Goal: Task Accomplishment & Management: Complete application form

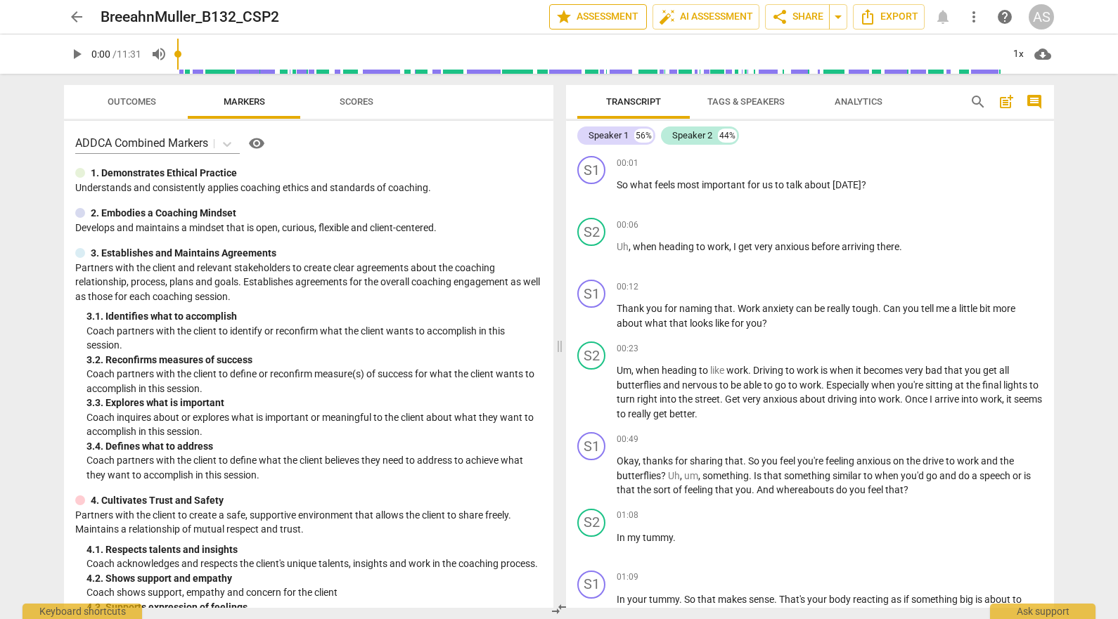
click at [582, 11] on span "star Assessment" at bounding box center [597, 16] width 85 height 17
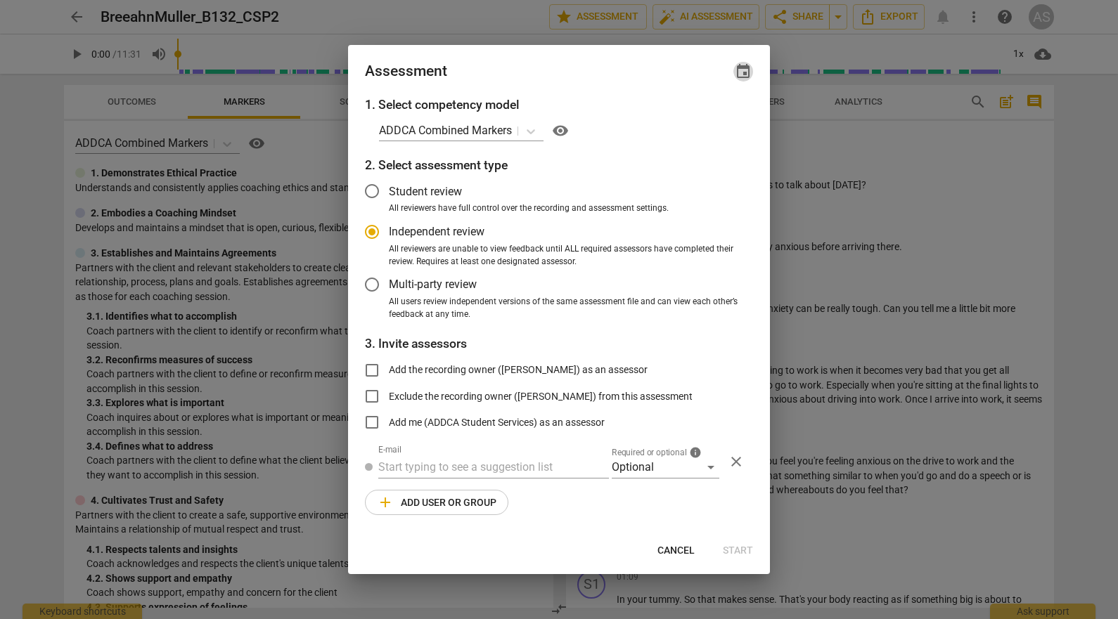
click at [737, 69] on span "event" at bounding box center [743, 71] width 17 height 17
radio input "false"
click at [699, 115] on input "date" at bounding box center [658, 120] width 98 height 20
type input "[DATE]"
click at [557, 74] on div at bounding box center [559, 309] width 1118 height 619
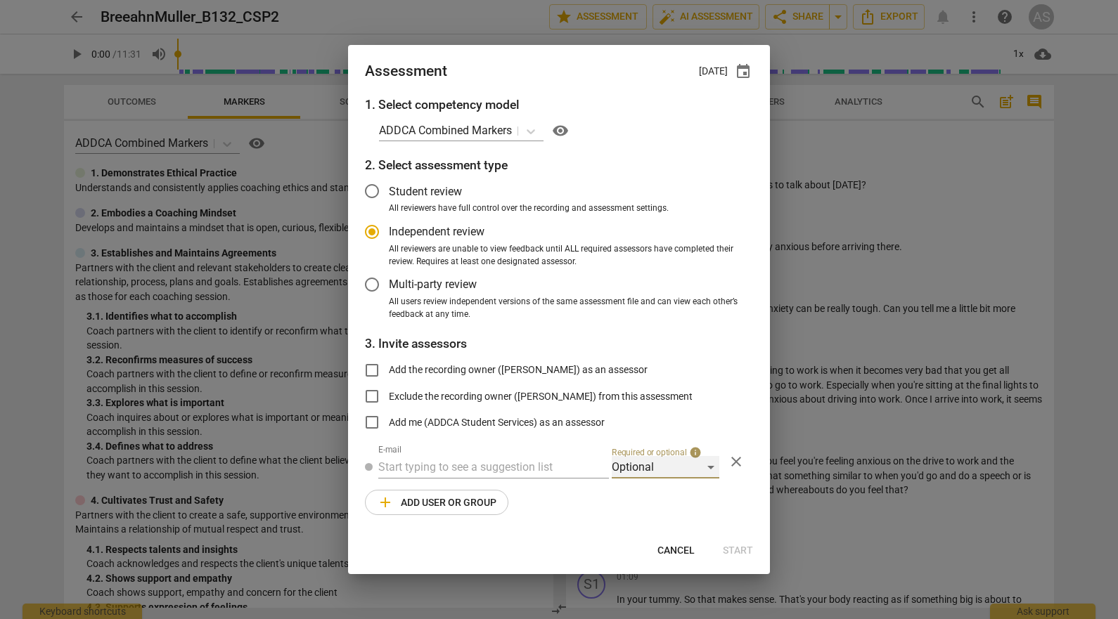
click at [641, 463] on div "Optional" at bounding box center [666, 467] width 108 height 22
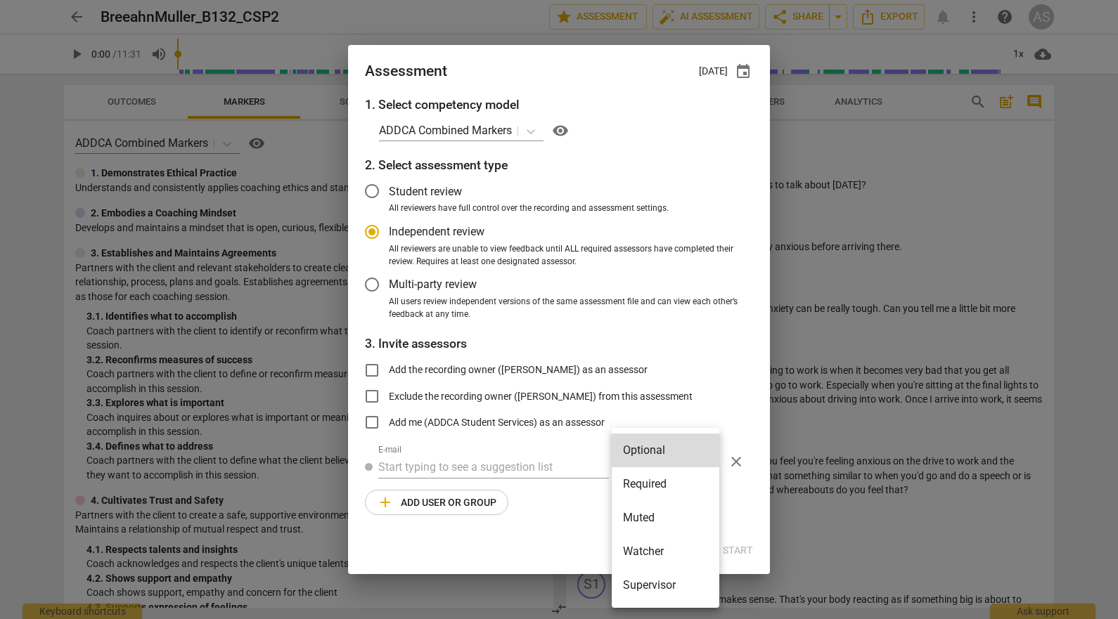
click at [648, 484] on li "Required" at bounding box center [666, 484] width 108 height 34
radio input "false"
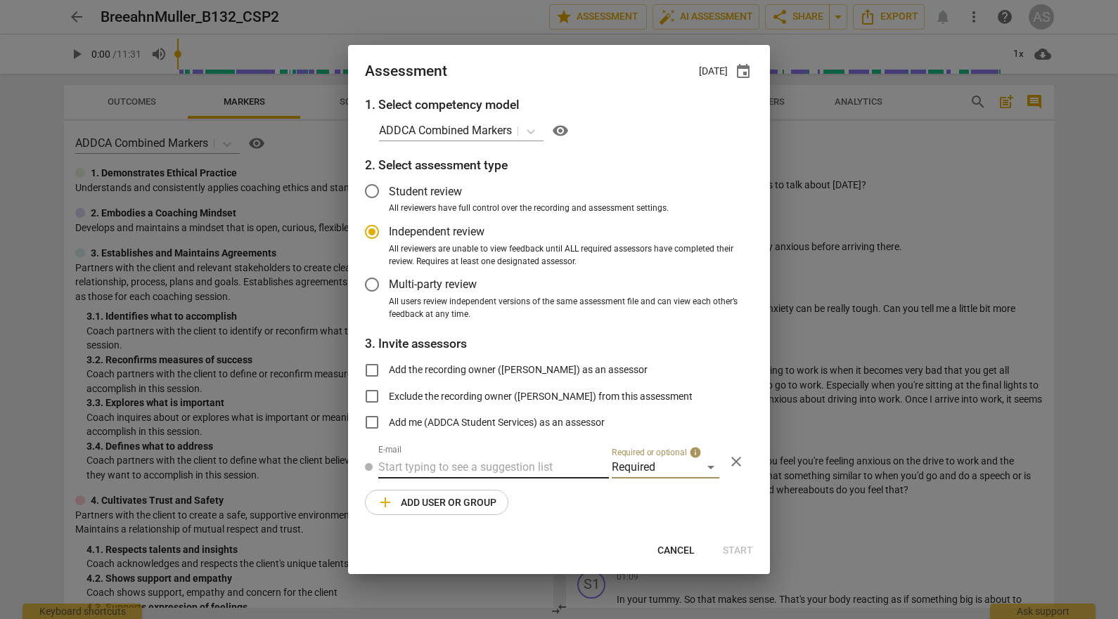
click at [469, 467] on input "text" at bounding box center [493, 467] width 231 height 22
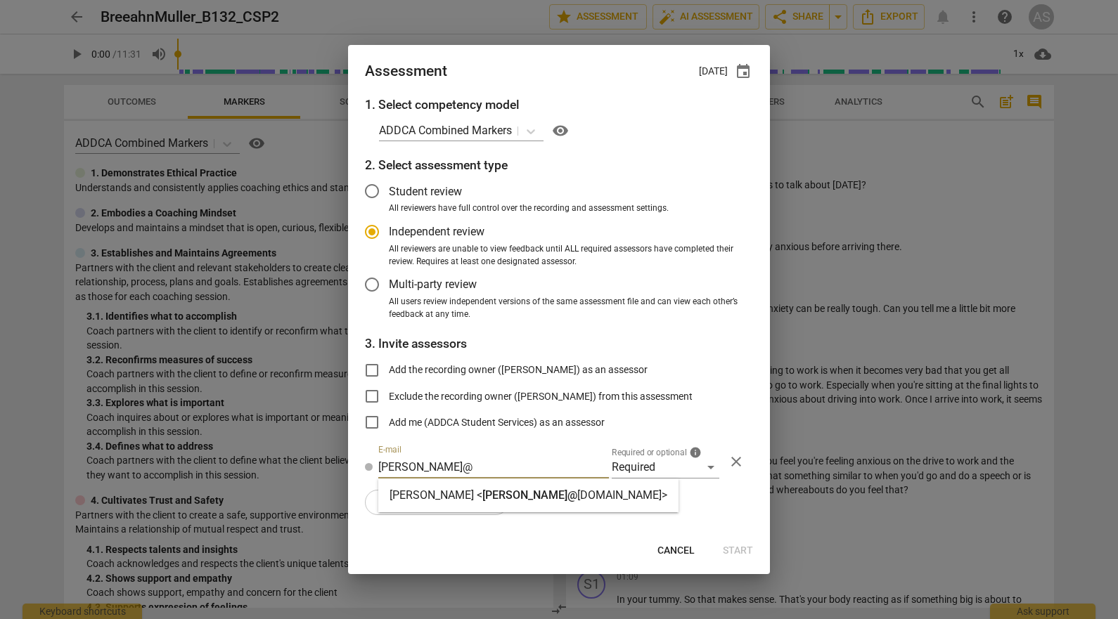
type input "[PERSON_NAME]@"
click at [460, 491] on strong "[PERSON_NAME] <" at bounding box center [435, 495] width 93 height 13
radio input "false"
type input "[PERSON_NAME] <[PERSON_NAME][EMAIL_ADDRESS][DOMAIN_NAME]>"
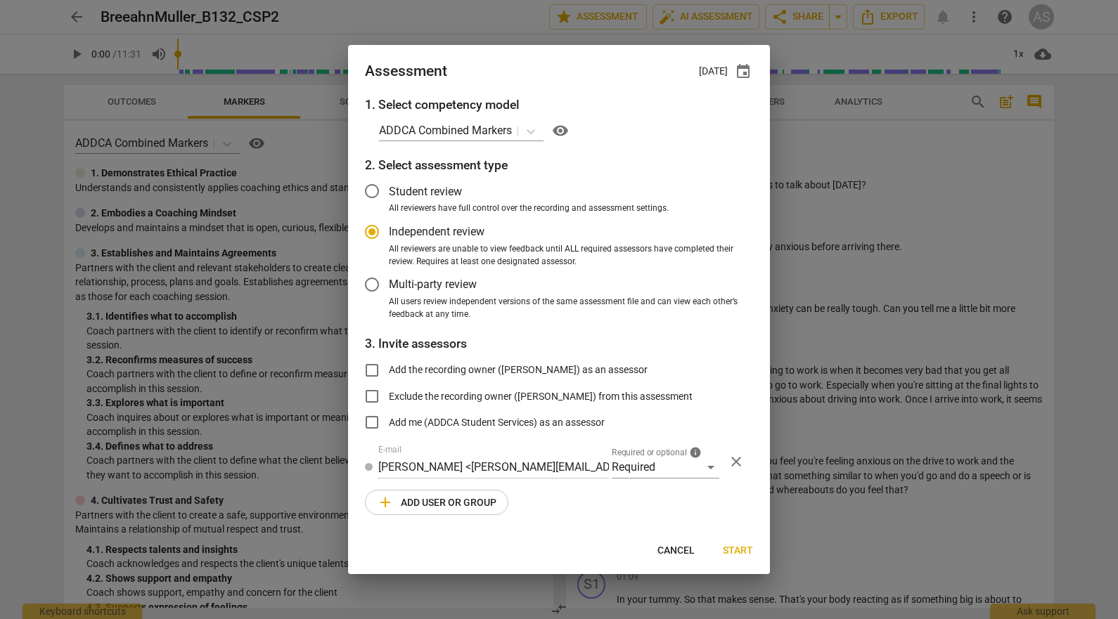
click at [454, 496] on span "add Add user or group" at bounding box center [437, 502] width 120 height 17
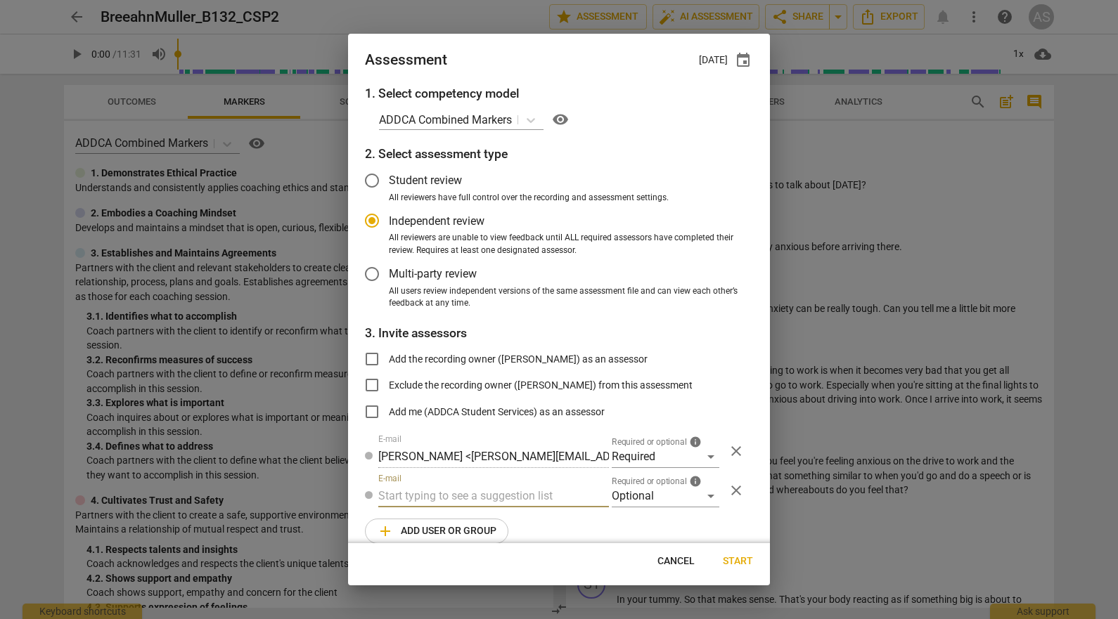
click at [644, 510] on div "1. Select competency model ADDCA Combined Markers visibility 2. Select assessme…" at bounding box center [559, 313] width 422 height 459
click at [650, 494] on div "Optional" at bounding box center [666, 496] width 108 height 22
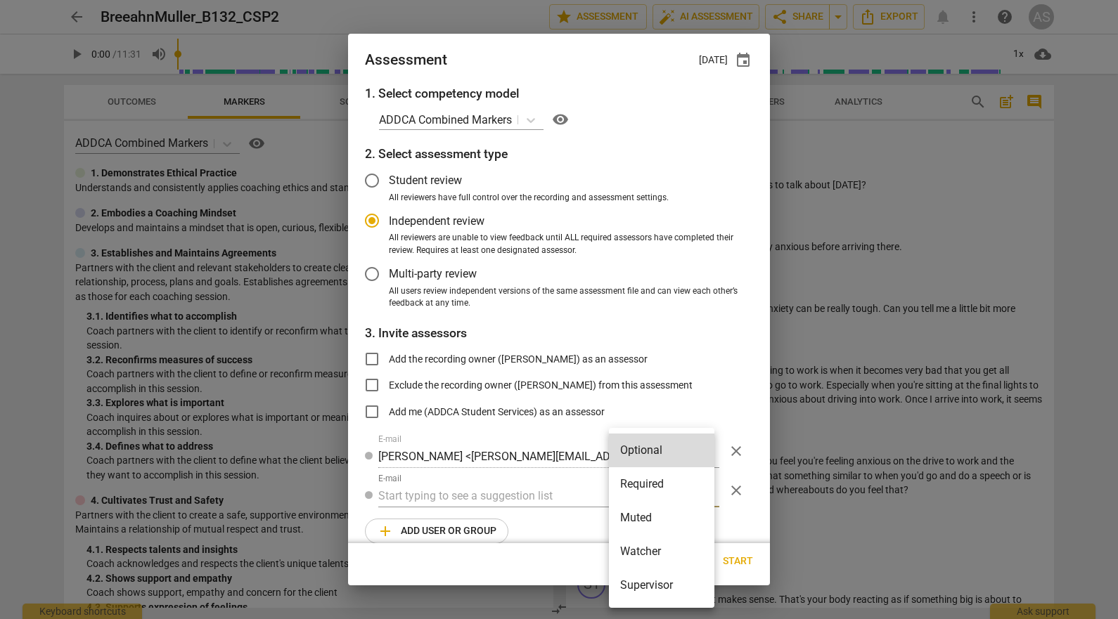
click at [648, 515] on li "Muted" at bounding box center [661, 518] width 105 height 34
radio input "false"
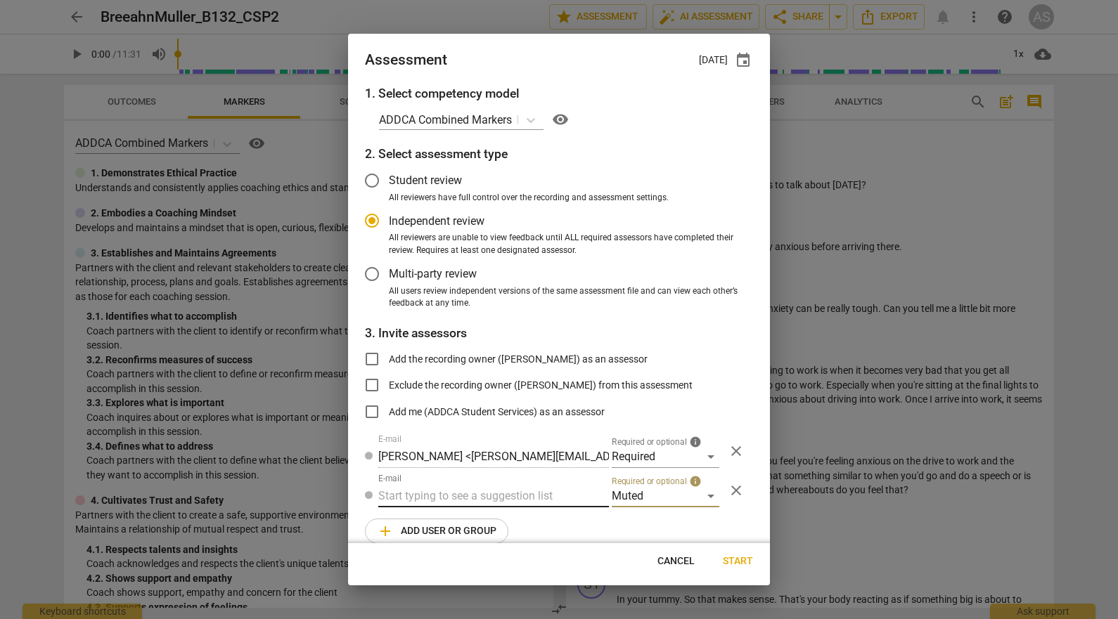
click at [467, 492] on input "text" at bounding box center [493, 496] width 231 height 22
type input "132"
click at [463, 512] on div "Basic B- 132 CSPs" at bounding box center [492, 525] width 228 height 34
radio input "false"
type input "Basic B-132 CSPs"
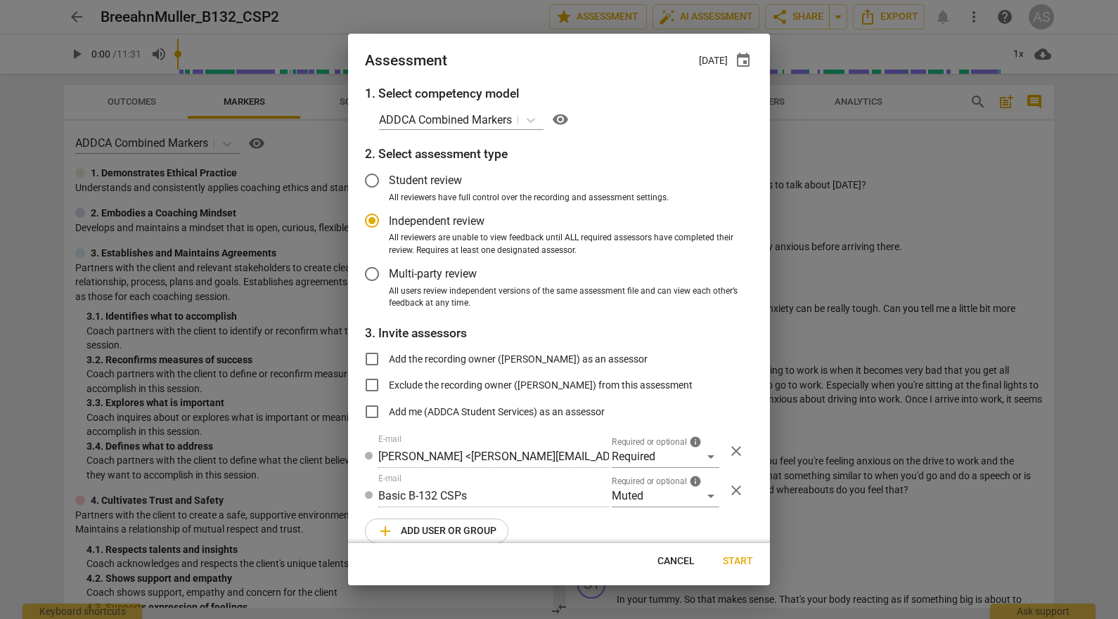
click at [733, 557] on span "Start" at bounding box center [738, 562] width 30 height 14
radio input "false"
type input "[PERSON_NAME] <[EMAIL_ADDRESS][DOMAIN_NAME]>"
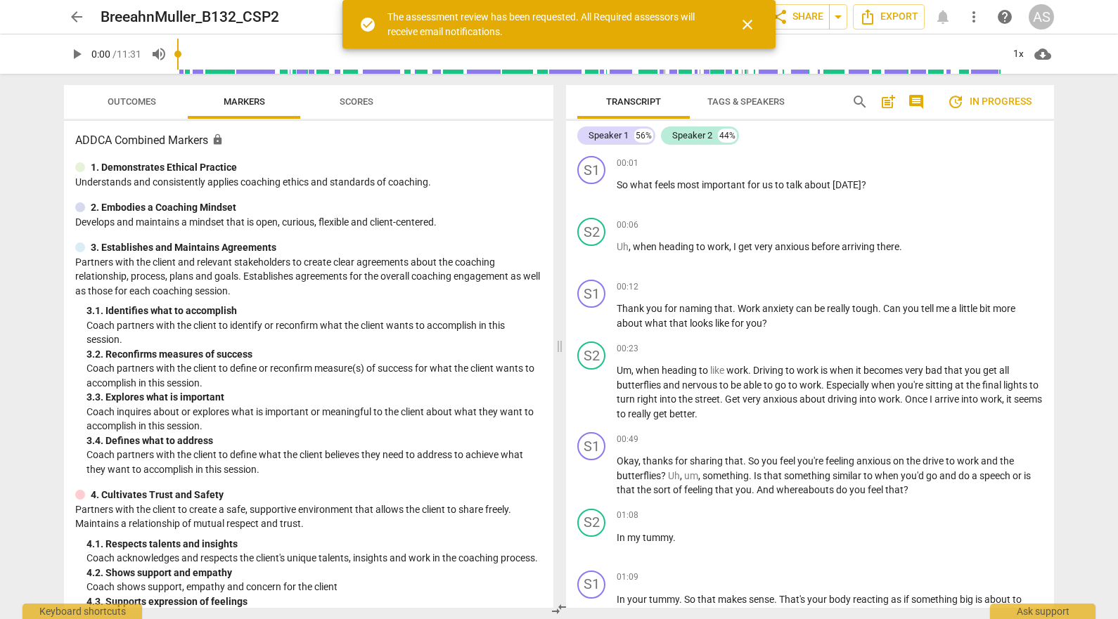
click at [82, 15] on span "arrow_back" at bounding box center [76, 16] width 17 height 17
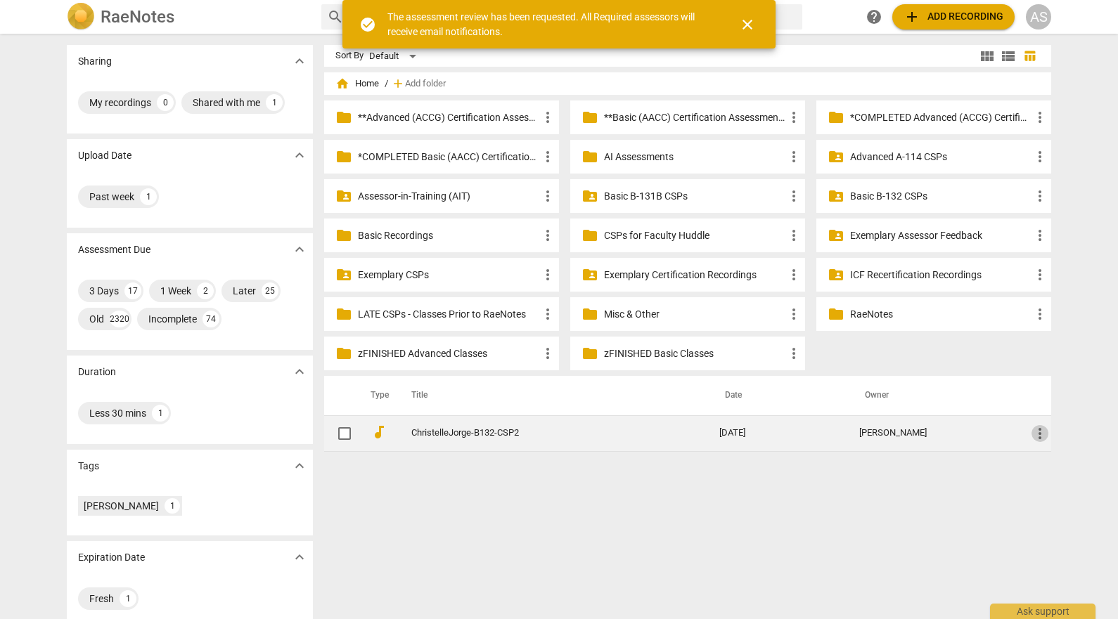
click at [1038, 432] on span "more_vert" at bounding box center [1039, 433] width 17 height 17
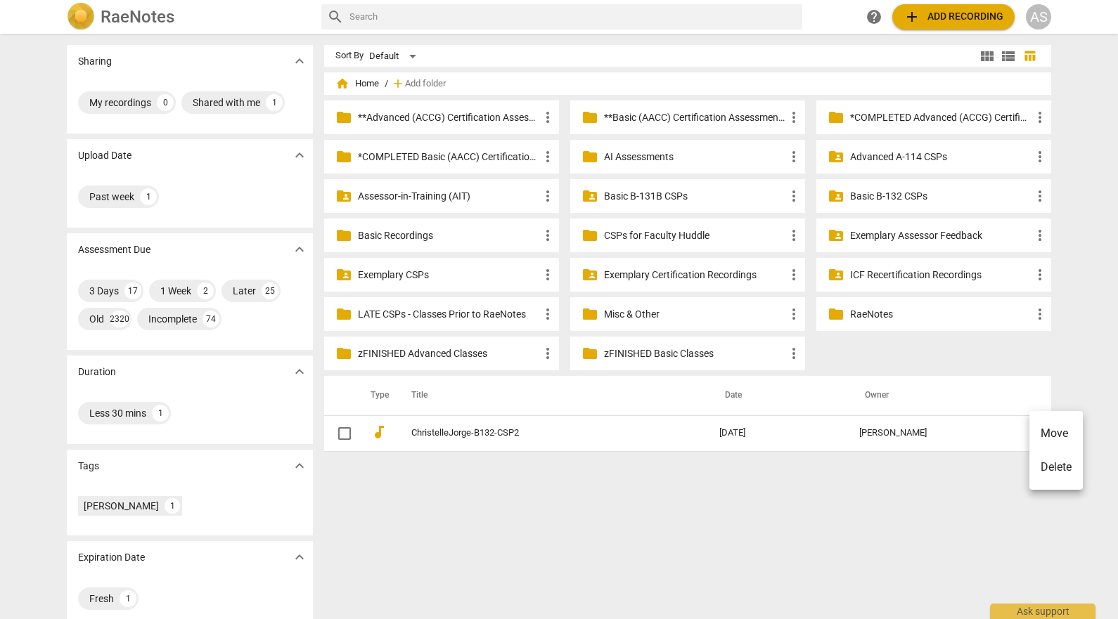
click at [1047, 431] on li "Move" at bounding box center [1055, 434] width 53 height 34
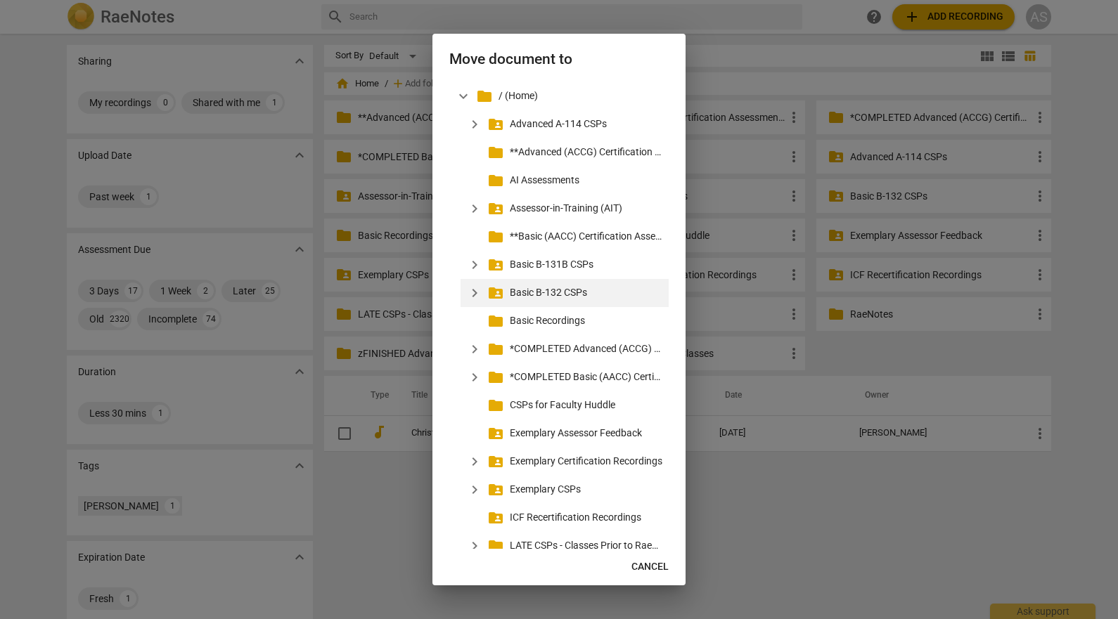
click at [472, 290] on span "expand_more" at bounding box center [474, 293] width 17 height 17
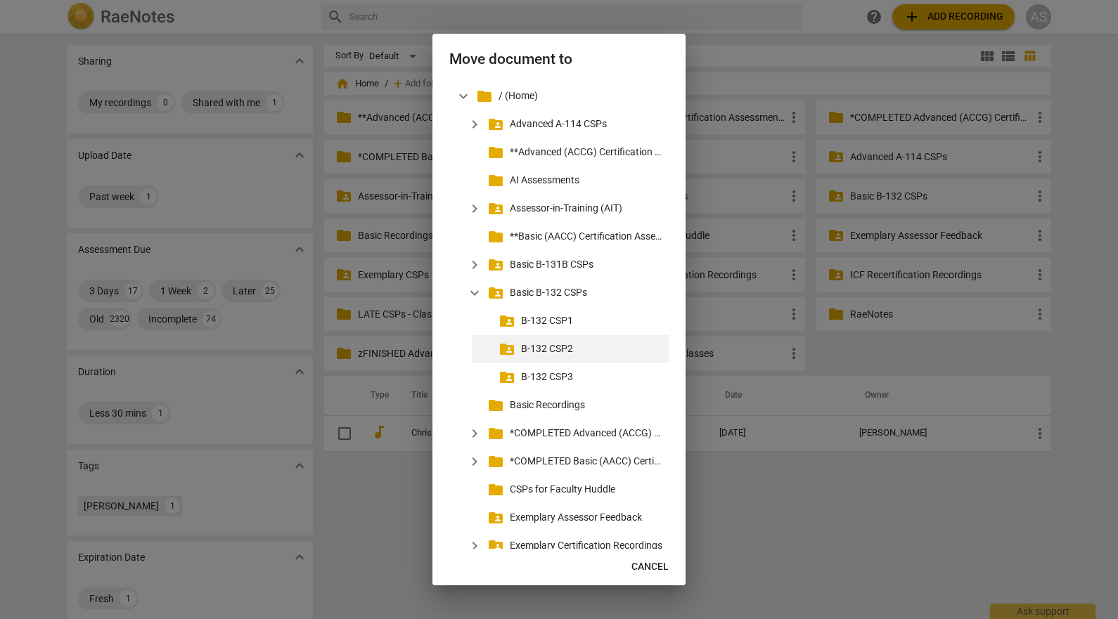
click at [543, 344] on p "B-132 CSP2" at bounding box center [592, 349] width 142 height 15
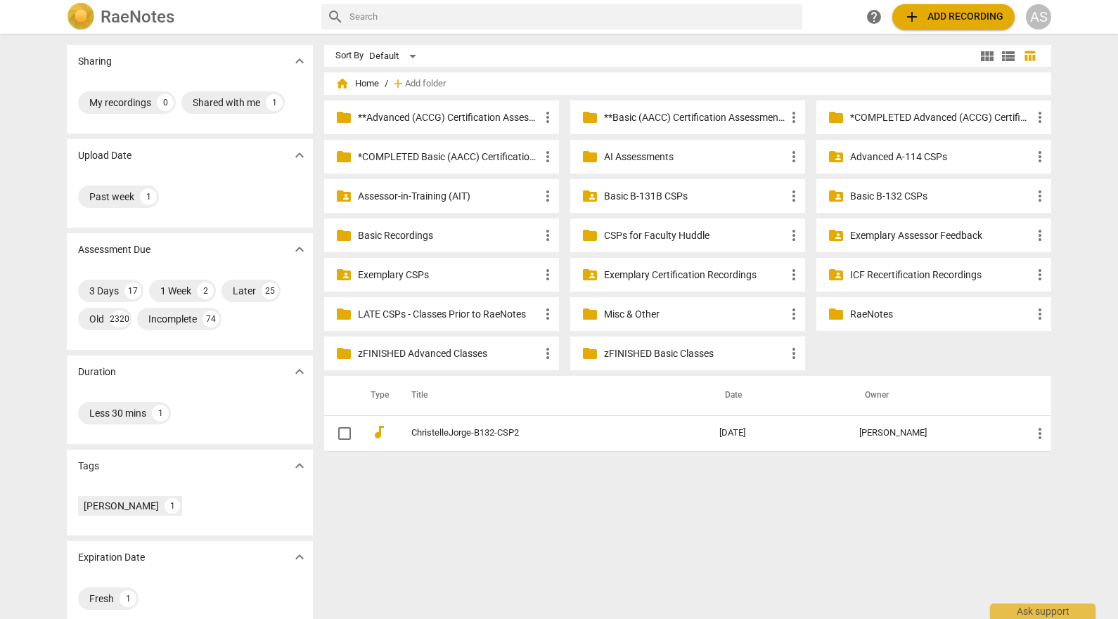
click at [927, 196] on p "Basic B-132 CSPs" at bounding box center [940, 196] width 181 height 15
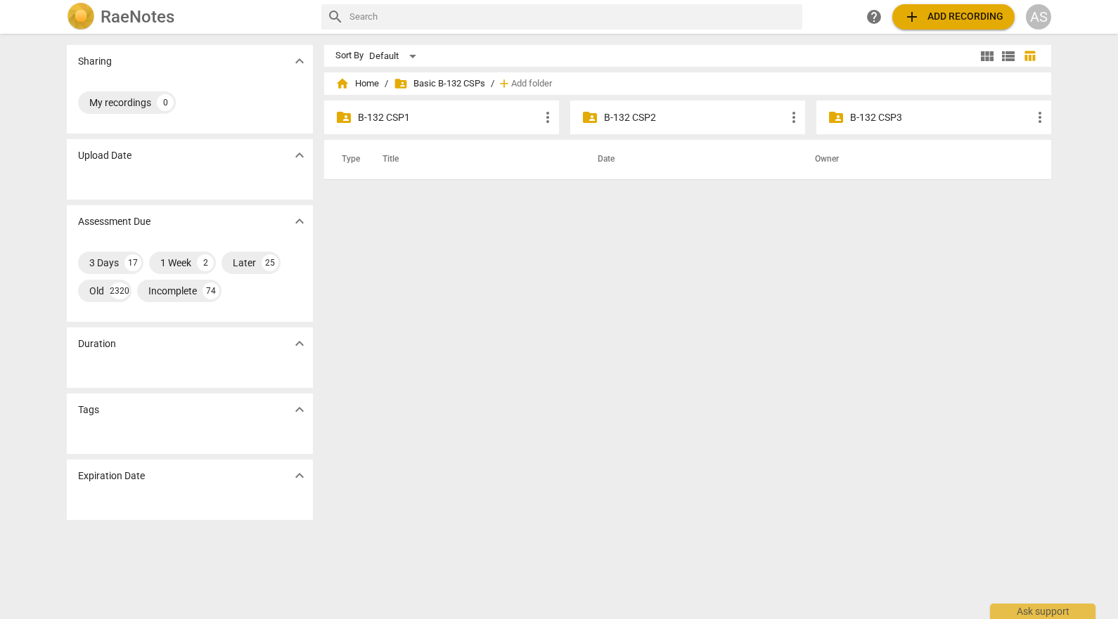
click at [628, 117] on p "B-132 CSP2" at bounding box center [694, 117] width 181 height 15
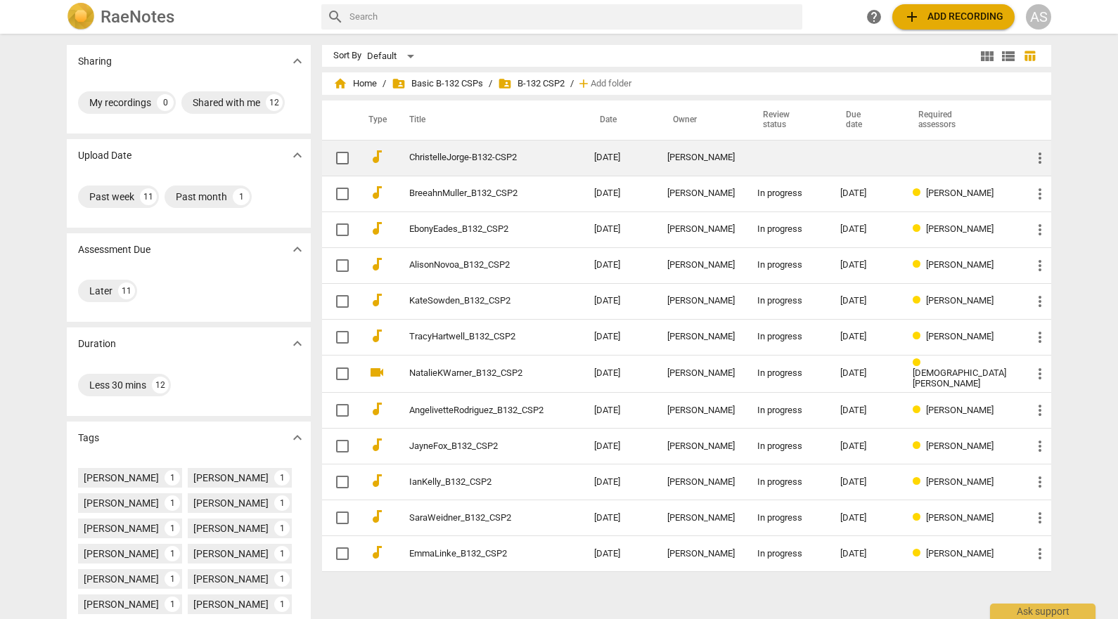
click at [536, 144] on td "ChristelleJorge-B132-CSP2" at bounding box center [487, 158] width 190 height 36
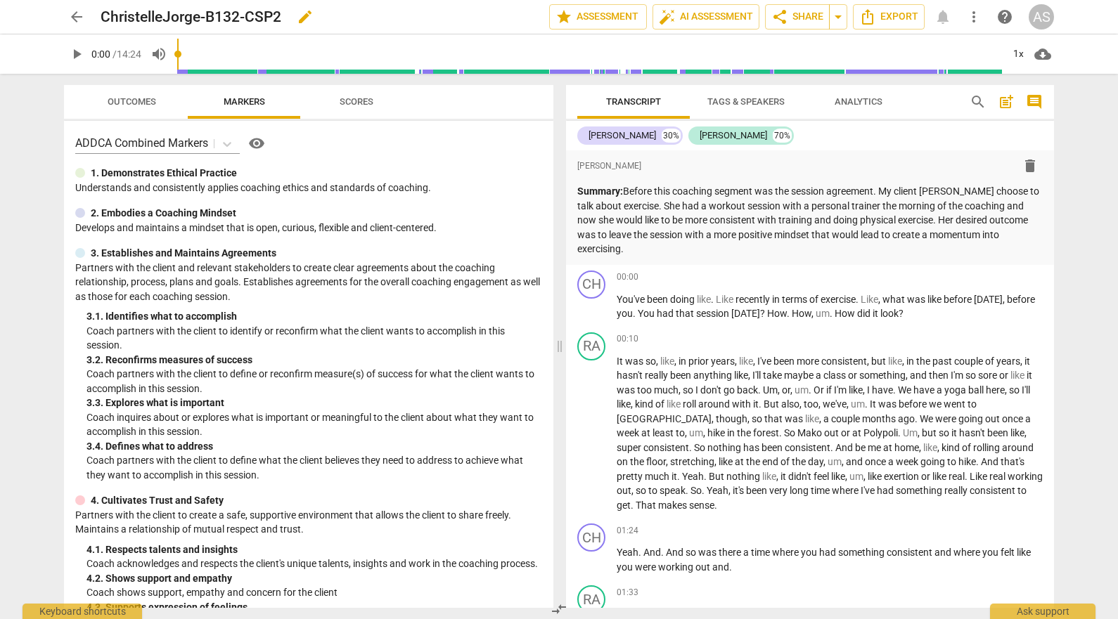
click at [298, 17] on span "edit" at bounding box center [305, 16] width 17 height 17
click at [212, 14] on input "ChristelleJorge-B132-CSP2" at bounding box center [294, 17] width 387 height 27
type input "ChristelleJorge_B132_CSP2"
click at [491, 17] on span "done" at bounding box center [499, 16] width 17 height 17
click at [616, 11] on span "star Assessment" at bounding box center [597, 16] width 85 height 17
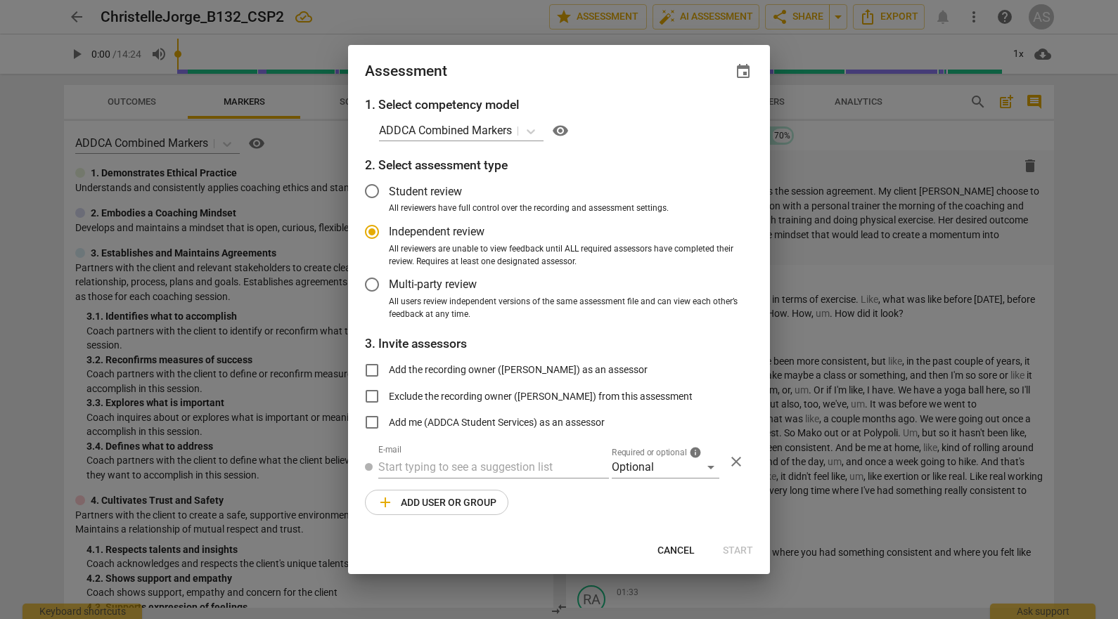
click at [735, 77] on span "event" at bounding box center [743, 71] width 20 height 17
radio input "false"
click at [704, 117] on input "date" at bounding box center [658, 120] width 98 height 20
type input "[DATE]"
click at [562, 44] on div at bounding box center [559, 309] width 1118 height 619
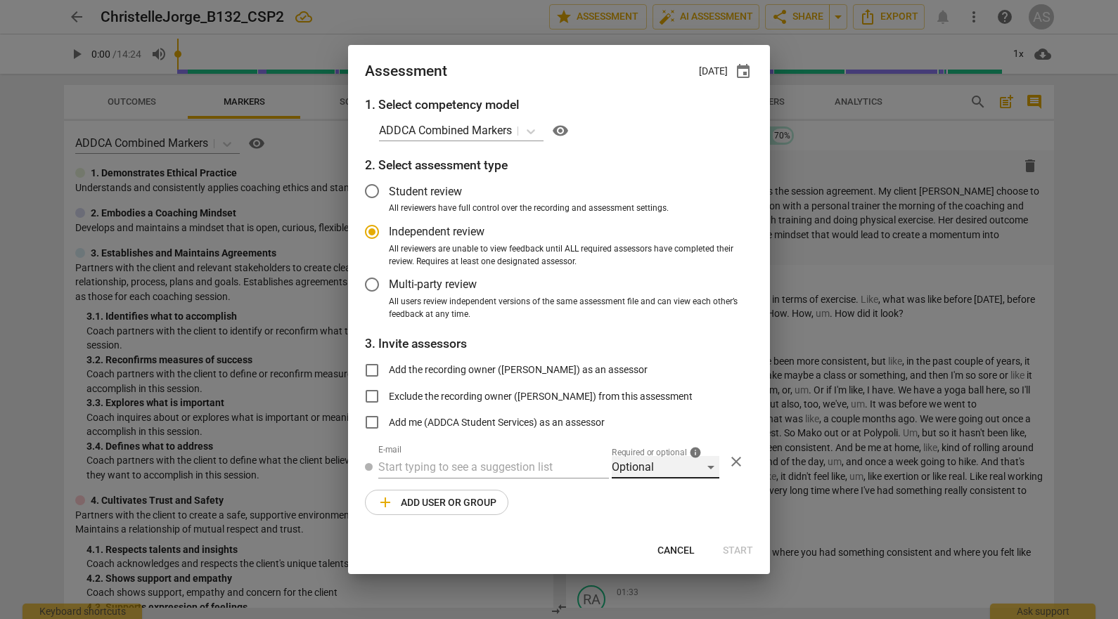
click at [645, 466] on div "Optional" at bounding box center [666, 467] width 108 height 22
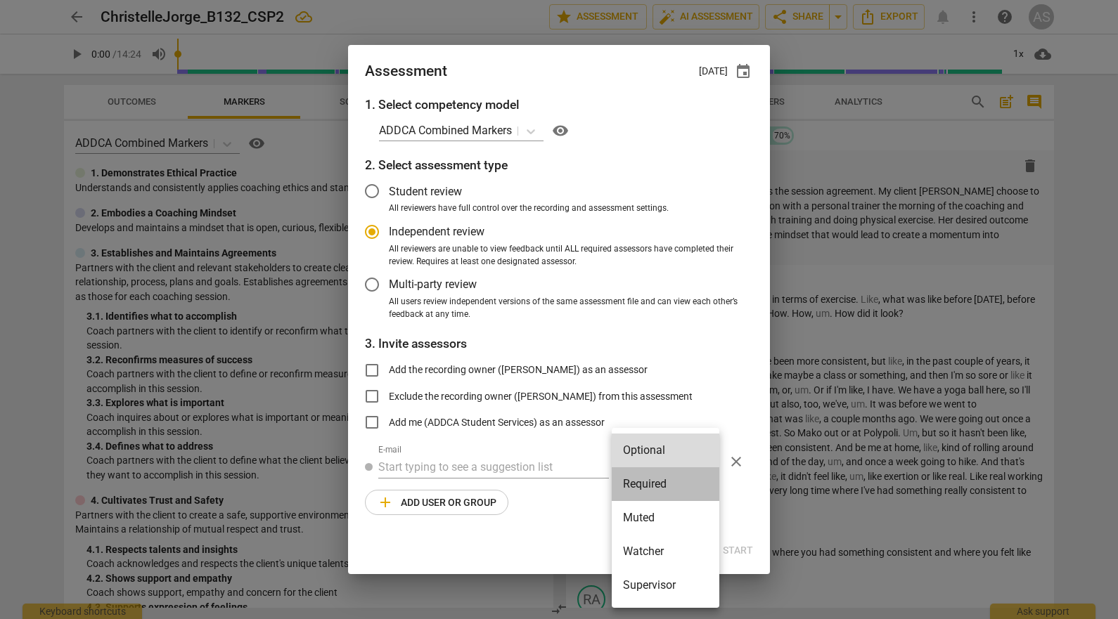
click at [652, 479] on li "Required" at bounding box center [666, 484] width 108 height 34
radio input "false"
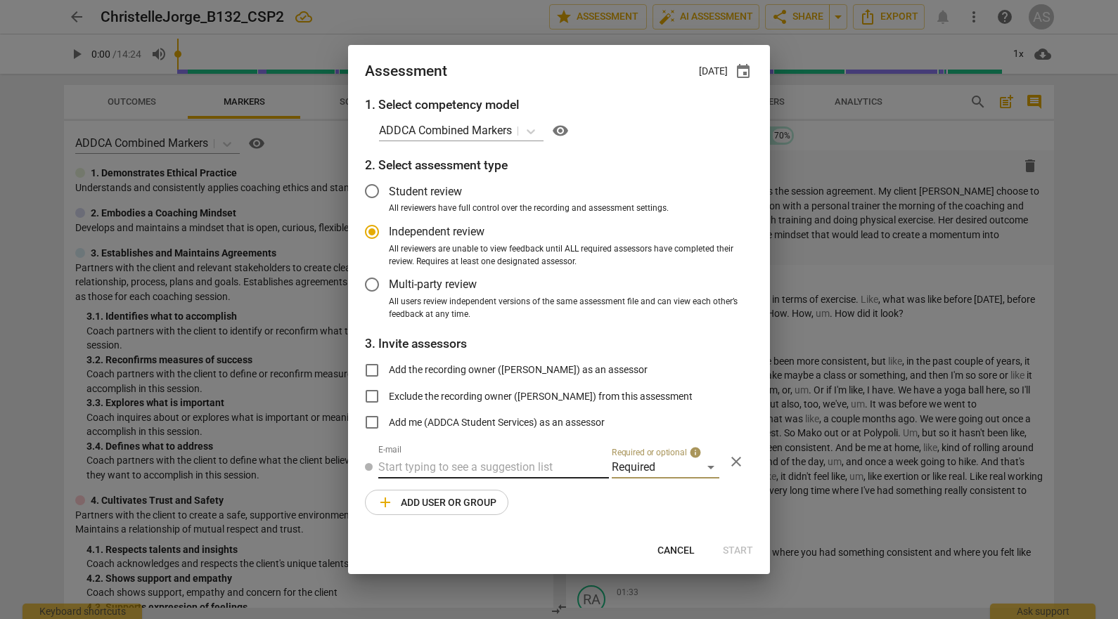
click at [494, 458] on input "text" at bounding box center [493, 467] width 231 height 22
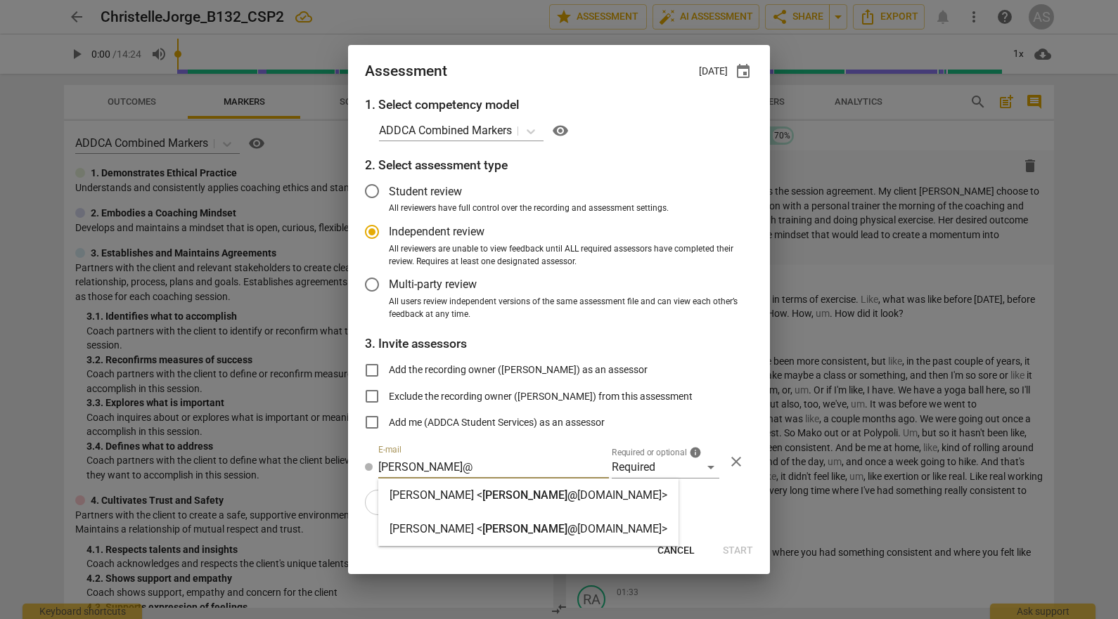
type input "[PERSON_NAME]@"
click at [507, 491] on span "[PERSON_NAME]@" at bounding box center [529, 495] width 95 height 13
radio input "false"
type input "[PERSON_NAME] <[PERSON_NAME][EMAIL_ADDRESS][DOMAIN_NAME]>"
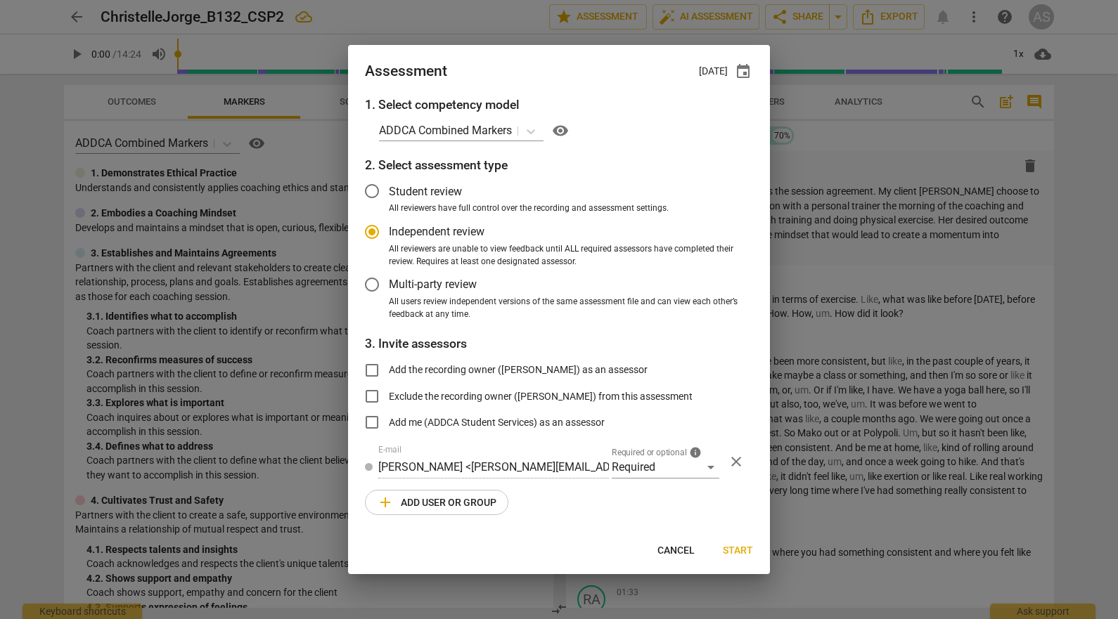
click at [471, 494] on span "add Add user or group" at bounding box center [437, 502] width 120 height 17
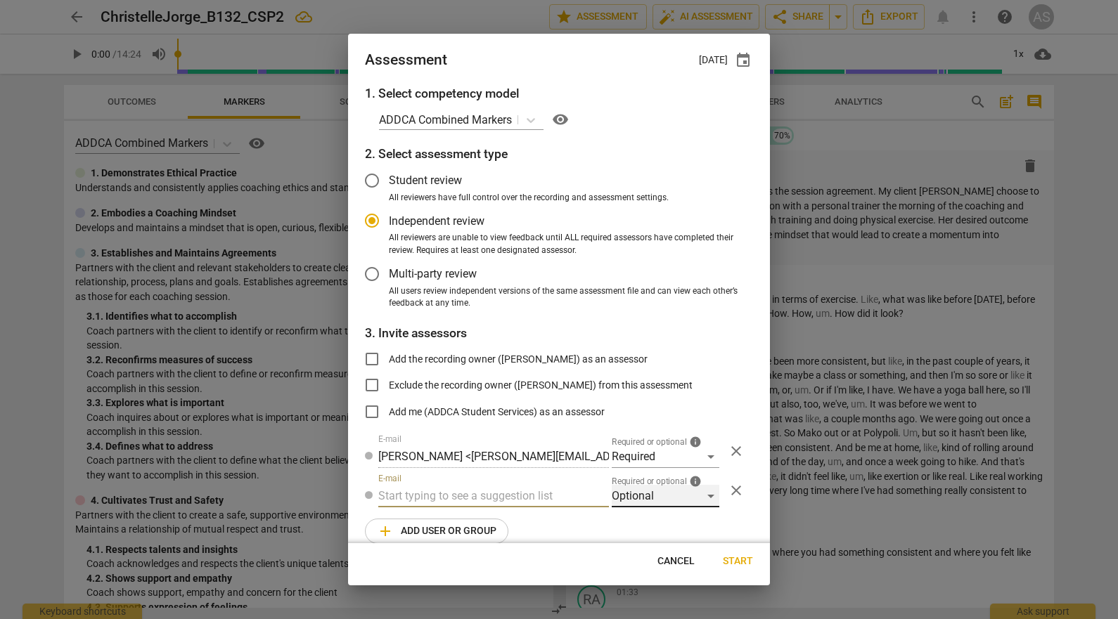
click at [642, 490] on div "Optional" at bounding box center [666, 496] width 108 height 22
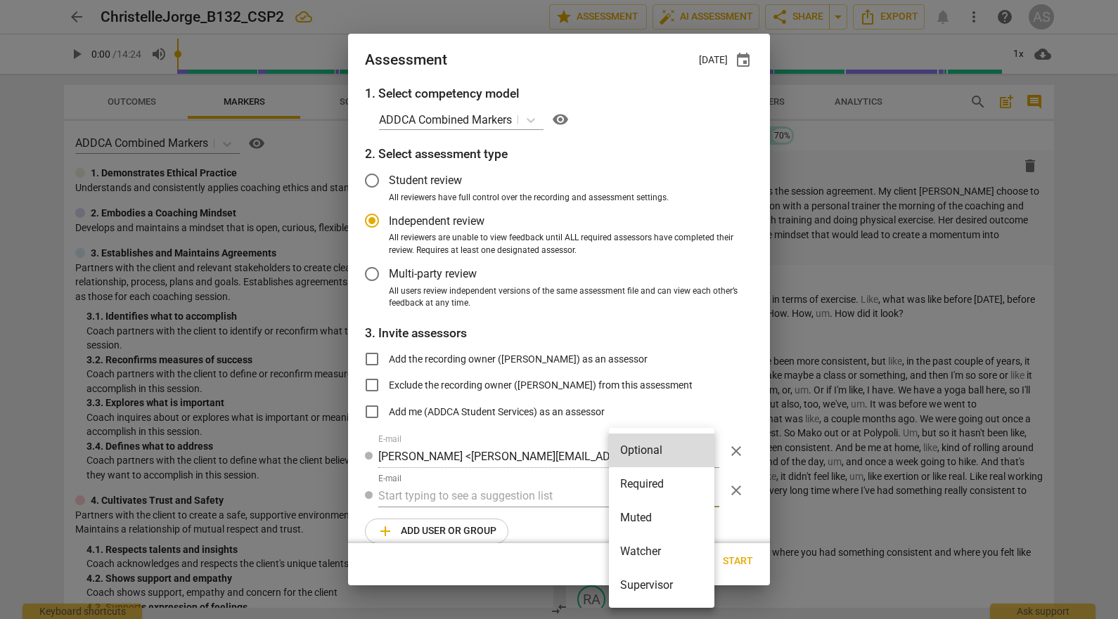
click at [652, 522] on li "Muted" at bounding box center [661, 518] width 105 height 34
radio input "false"
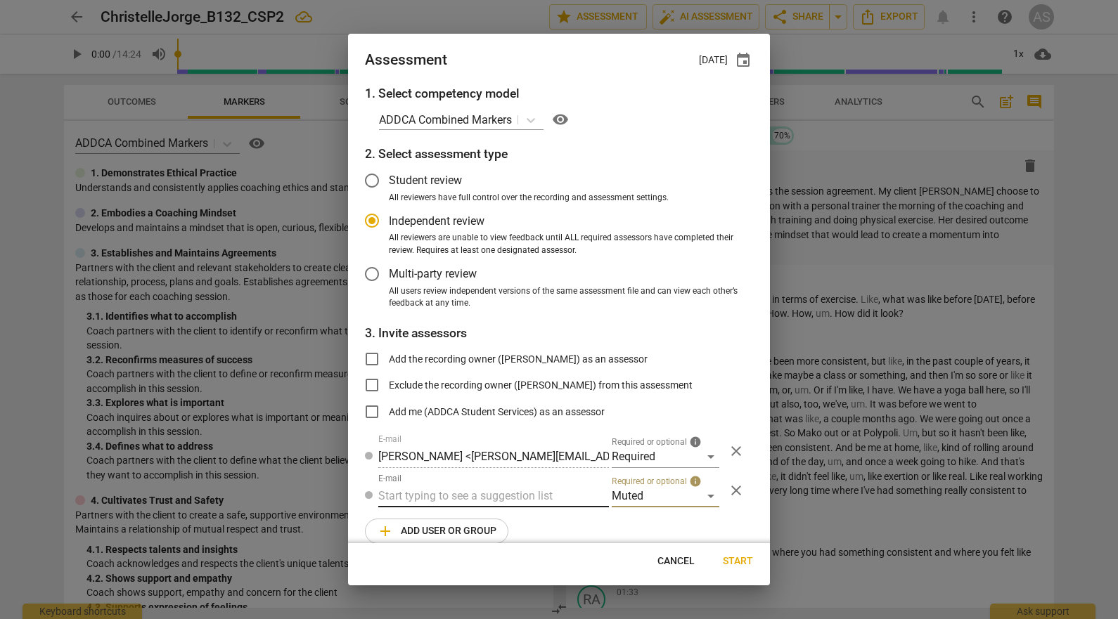
click at [461, 503] on input "text" at bounding box center [493, 496] width 231 height 22
type input "132"
click at [461, 524] on strong "CSPs" at bounding box center [461, 523] width 27 height 13
radio input "false"
type input "Basic B-132 CSPs"
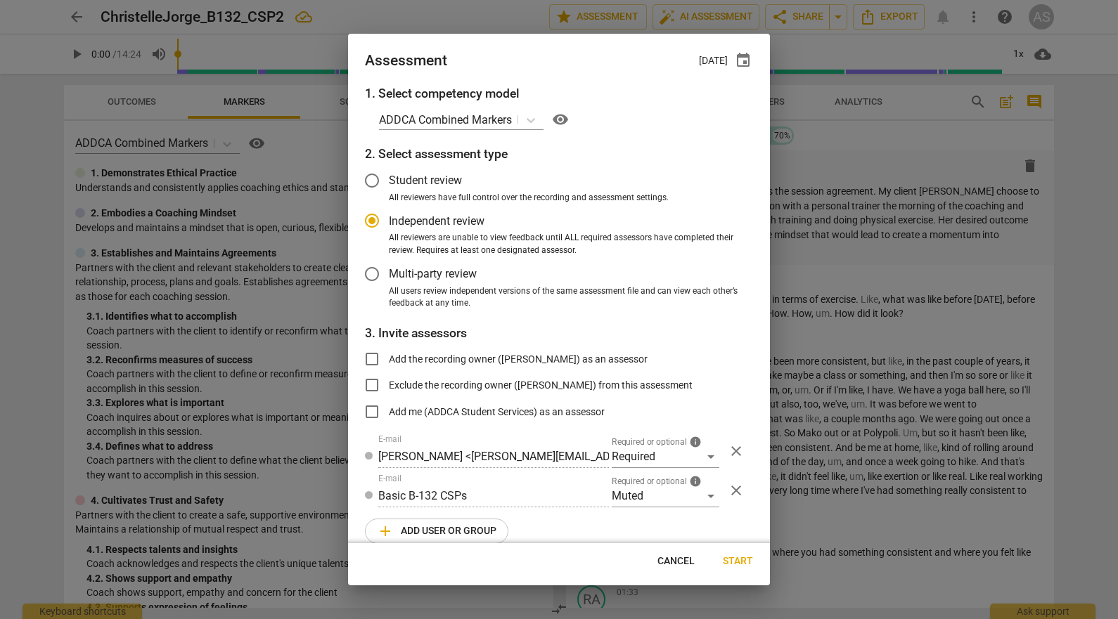
click at [744, 566] on span "Start" at bounding box center [738, 562] width 30 height 14
radio input "false"
type input "[PERSON_NAME] <[EMAIL_ADDRESS][DOMAIN_NAME]>"
type input "[PERSON_NAME] <[PERSON_NAME][EMAIL_ADDRESS][DOMAIN_NAME]>"
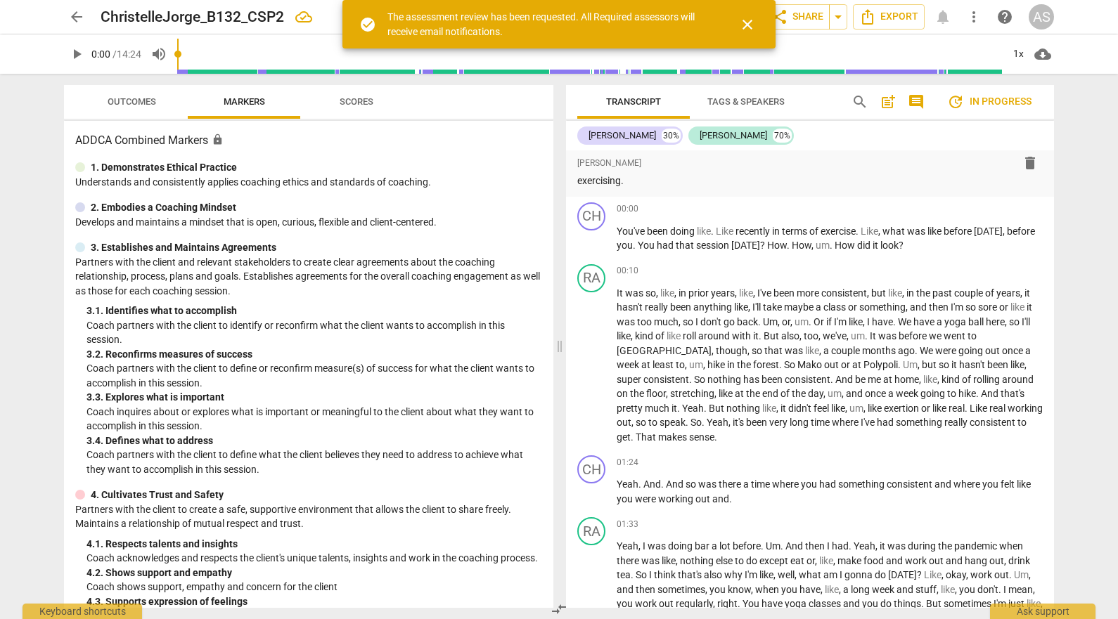
scroll to position [70, 0]
click at [75, 14] on span "arrow_back" at bounding box center [76, 16] width 17 height 17
